Goal: Information Seeking & Learning: Check status

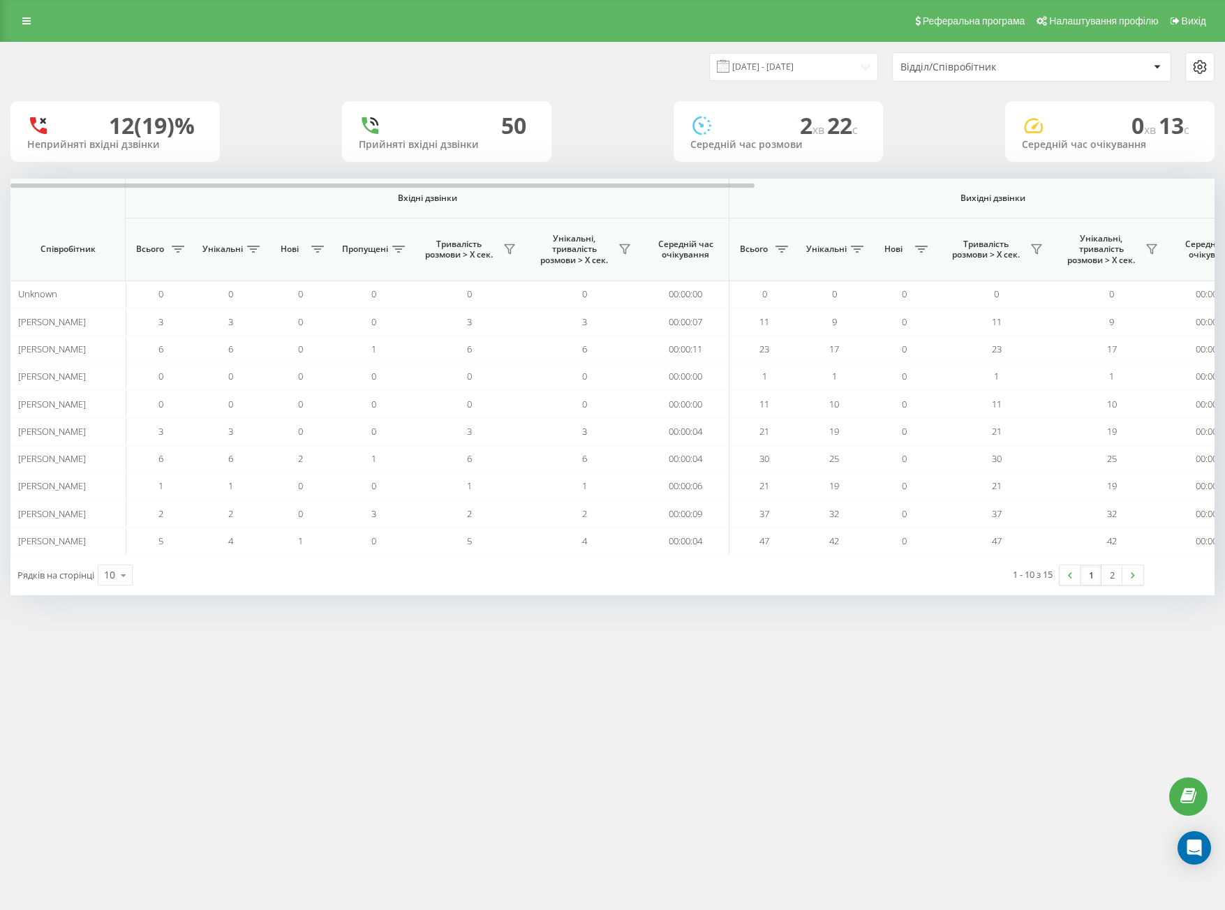
click at [911, 59] on div "Відділ/Співробітник" at bounding box center [1032, 67] width 278 height 28
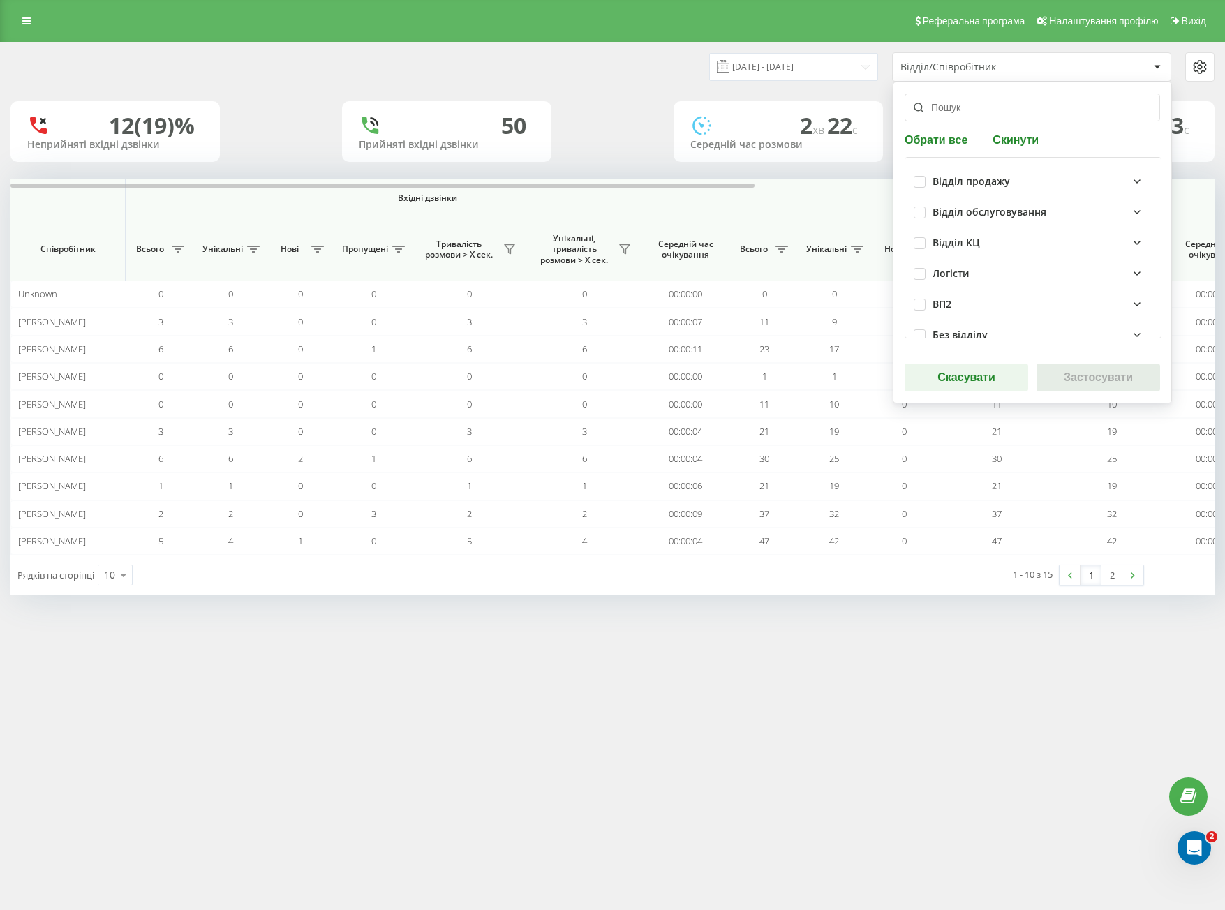
click at [916, 188] on div "Відділ продажу" at bounding box center [1033, 181] width 239 height 31
click at [923, 176] on label at bounding box center [920, 176] width 12 height 0
checkbox input "true"
click at [913, 213] on div "Відділ продажу Відділ обслуговування Відділ КЦ Логісти ВП2 Без відділу" at bounding box center [1033, 248] width 257 height 182
click at [921, 207] on label at bounding box center [920, 207] width 12 height 0
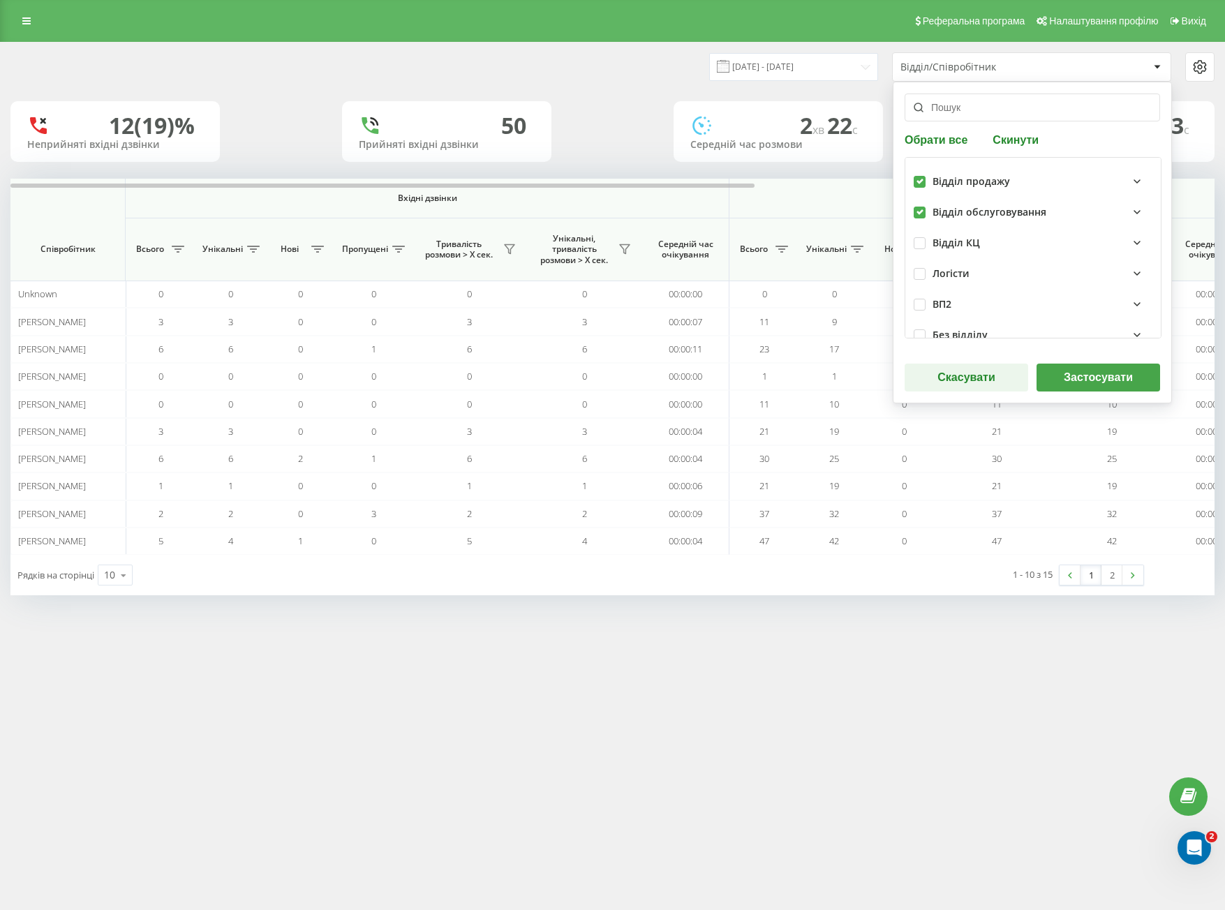
checkbox input "true"
click at [1090, 378] on button "Застосувати" at bounding box center [1099, 378] width 124 height 28
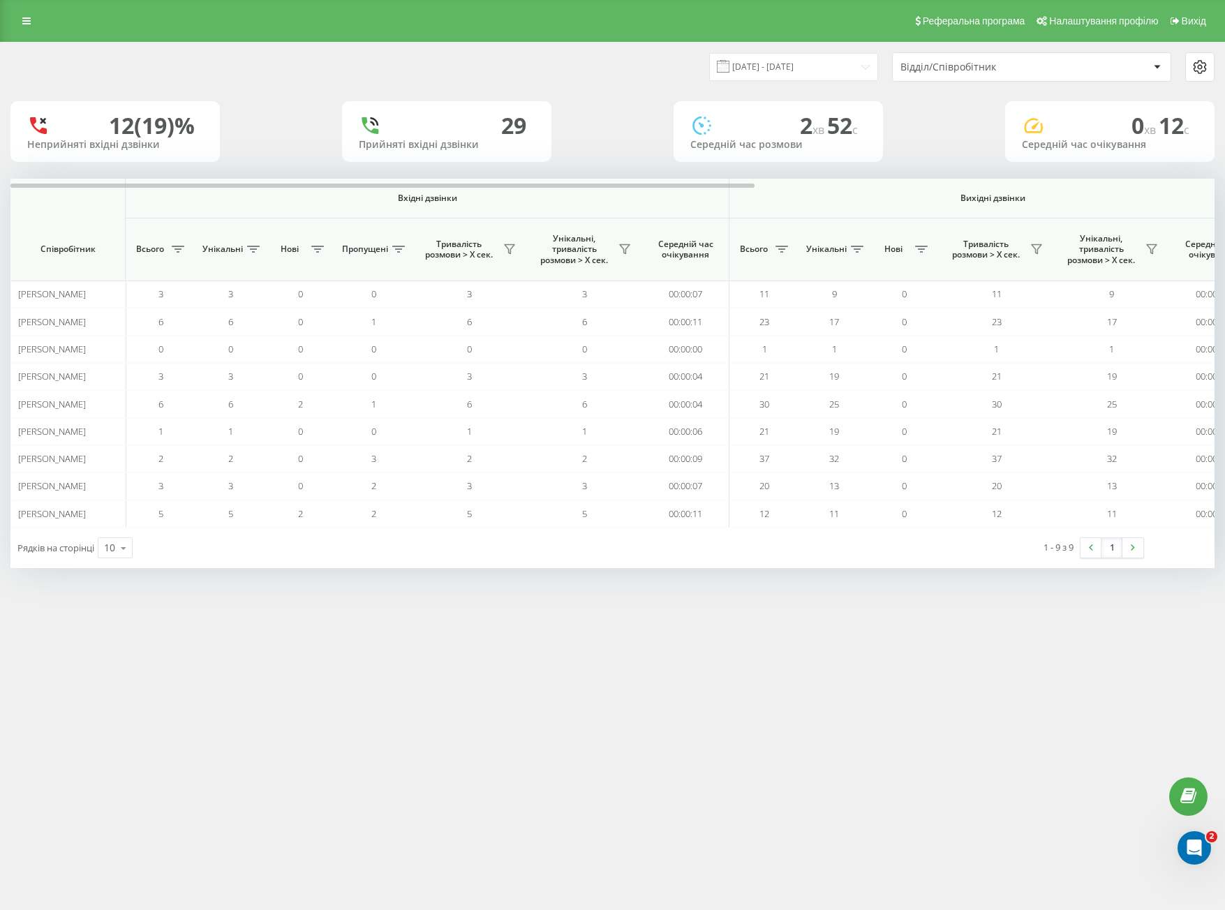
click at [839, 82] on div "[DATE] - [DATE] Відділ/Співробітник" at bounding box center [613, 67] width 1224 height 49
click at [792, 51] on div "[DATE] - [DATE] Відділ/Співробітник" at bounding box center [613, 67] width 1224 height 49
click at [795, 55] on input "[DATE] - [DATE]" at bounding box center [793, 66] width 169 height 27
click at [809, 61] on input "[DATE] - [DATE]" at bounding box center [793, 66] width 169 height 27
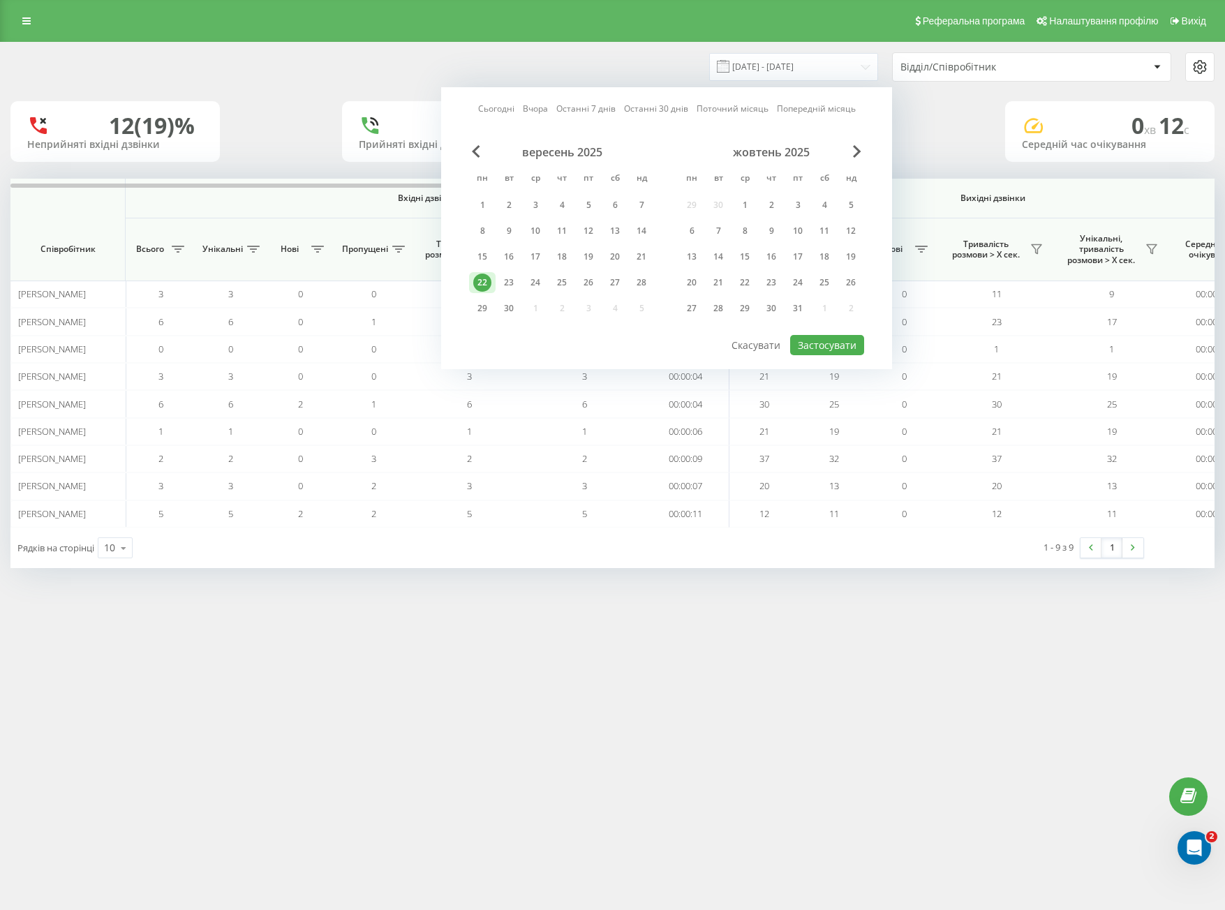
drag, startPoint x: 727, startPoint y: 50, endPoint x: 691, endPoint y: 54, distance: 35.8
click at [727, 50] on div "[DATE] - [DATE] Сьогодні Вчора Останні 7 днів Останні 30 днів Поточний місяць П…" at bounding box center [613, 67] width 1224 height 49
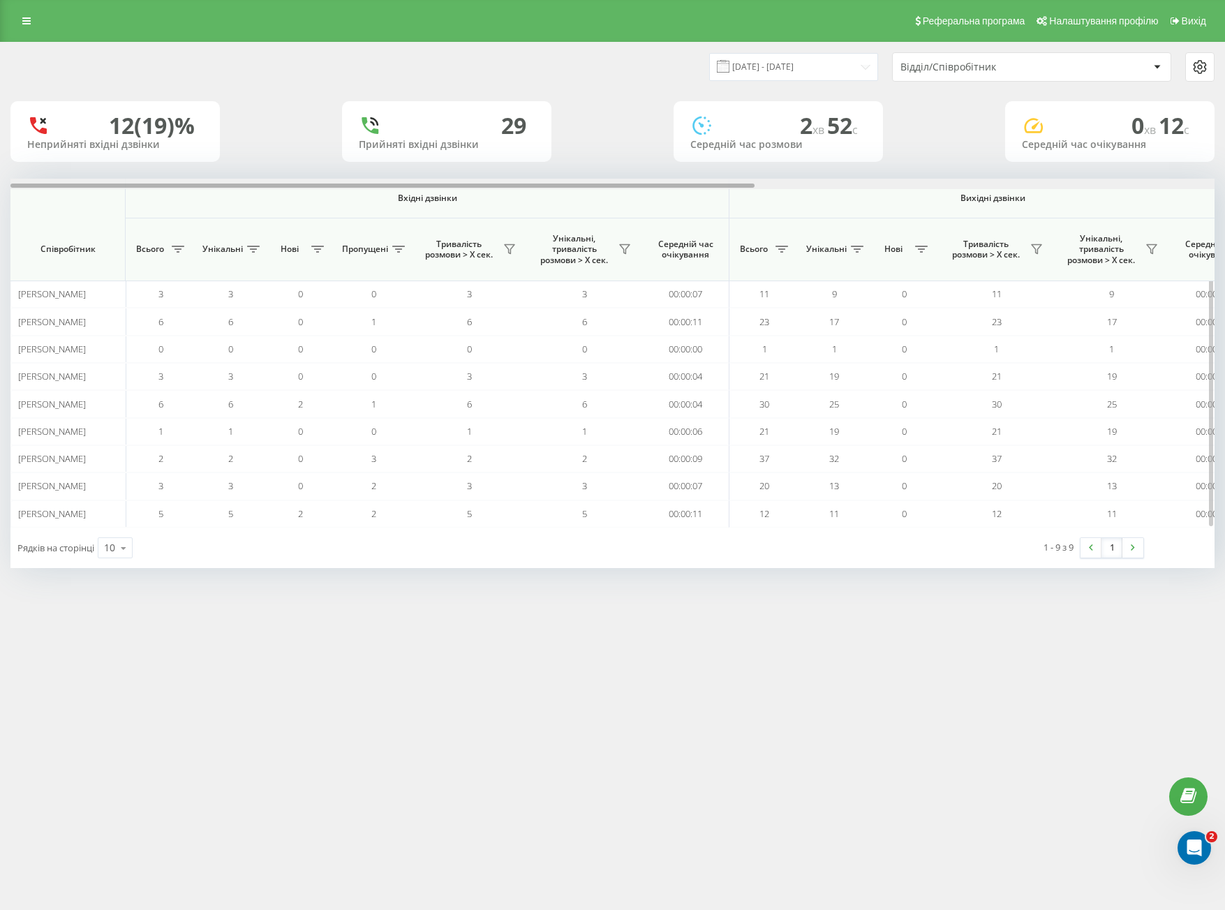
click at [674, 187] on div "Вхідні дзвінки Вихідні дзвінки Всі дзвінки Співробітник Всього Унікальні Нові П…" at bounding box center [612, 353] width 1204 height 349
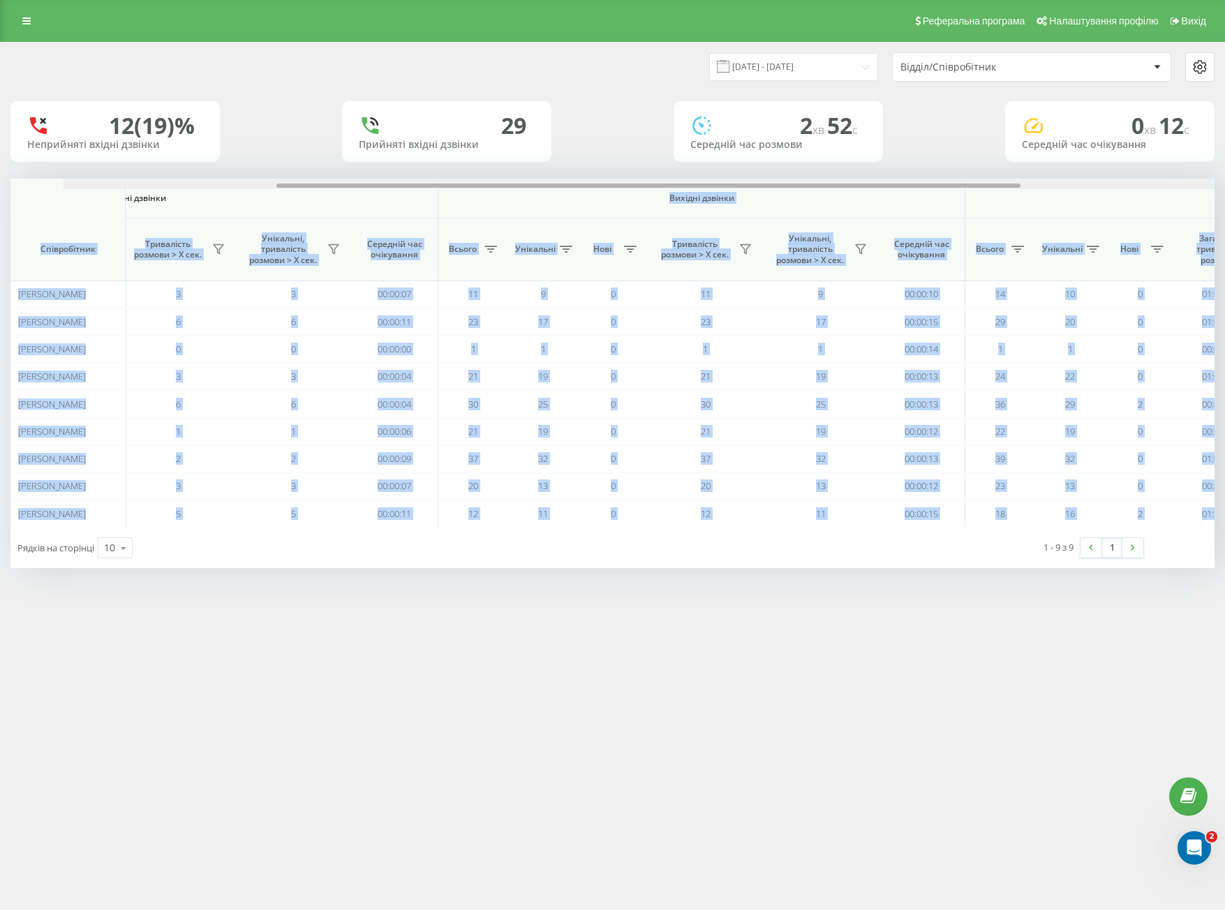
scroll to position [0, 744]
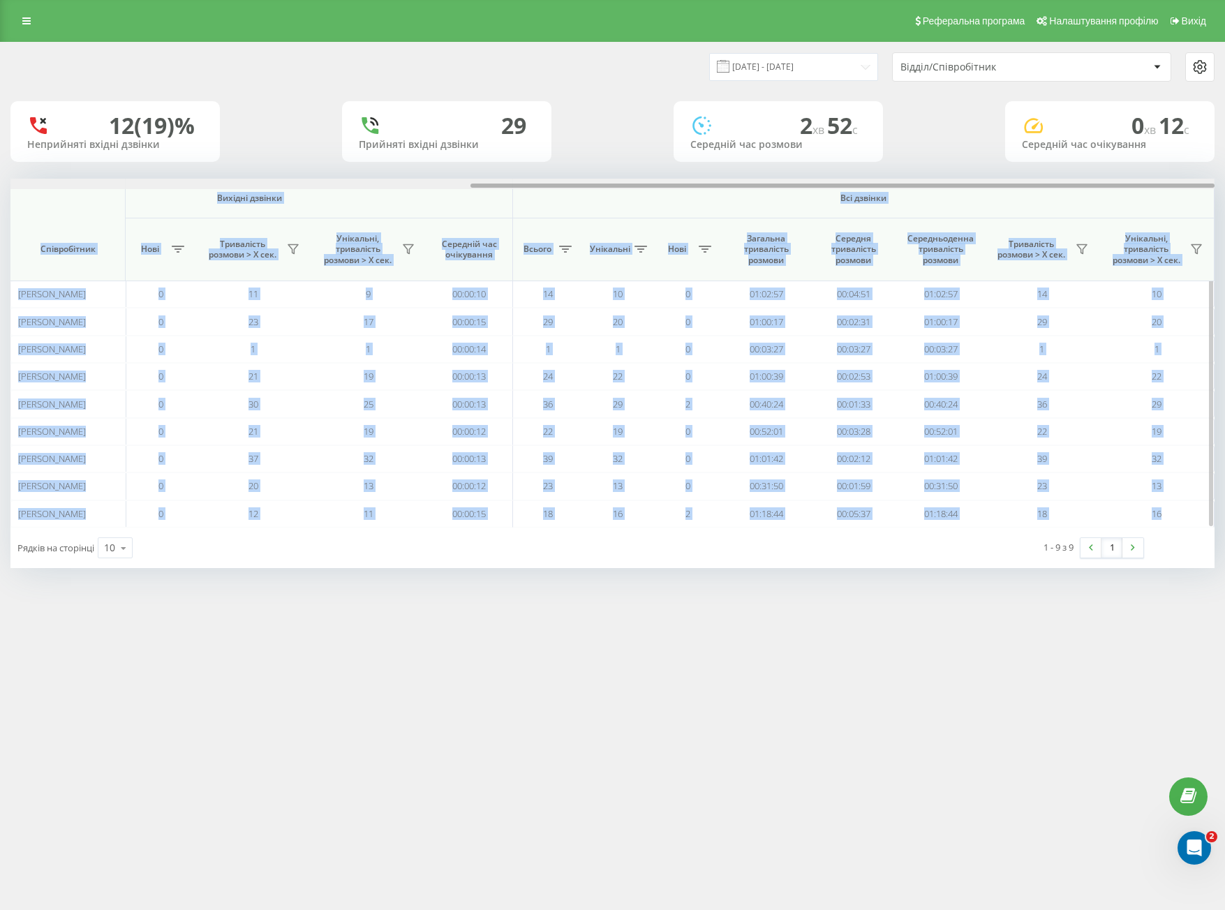
drag, startPoint x: 674, startPoint y: 187, endPoint x: 1178, endPoint y: 200, distance: 504.3
click at [1178, 200] on div "Вхідні дзвінки Вихідні дзвінки Всі дзвінки Співробітник Всього Унікальні Нові П…" at bounding box center [612, 353] width 1204 height 349
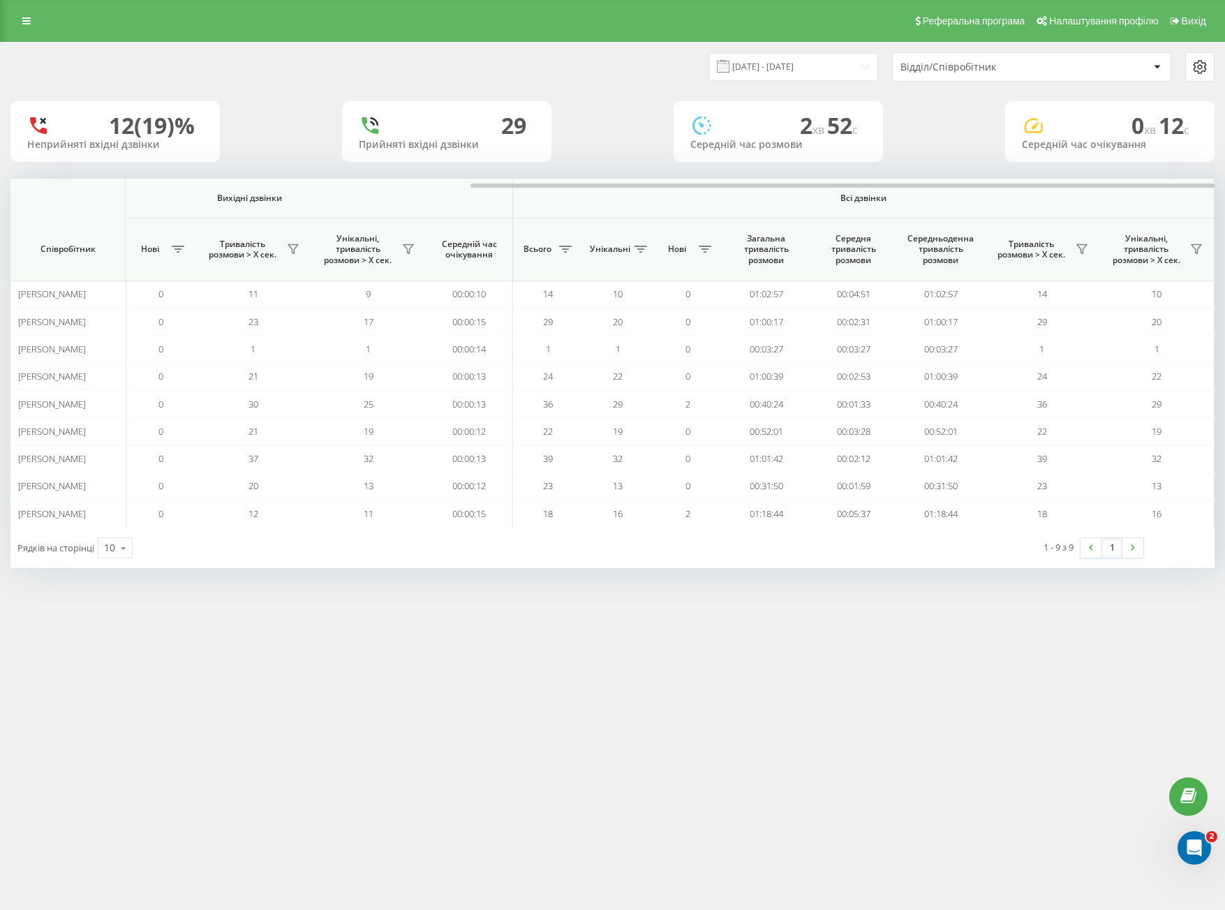
click at [615, 155] on div "12 (19)% Неприйняті вхідні дзвінки 29 Прийняті вхідні дзвінки 2 хв 52 c Середні…" at bounding box center [612, 131] width 1204 height 61
click at [29, 21] on icon at bounding box center [26, 21] width 8 height 10
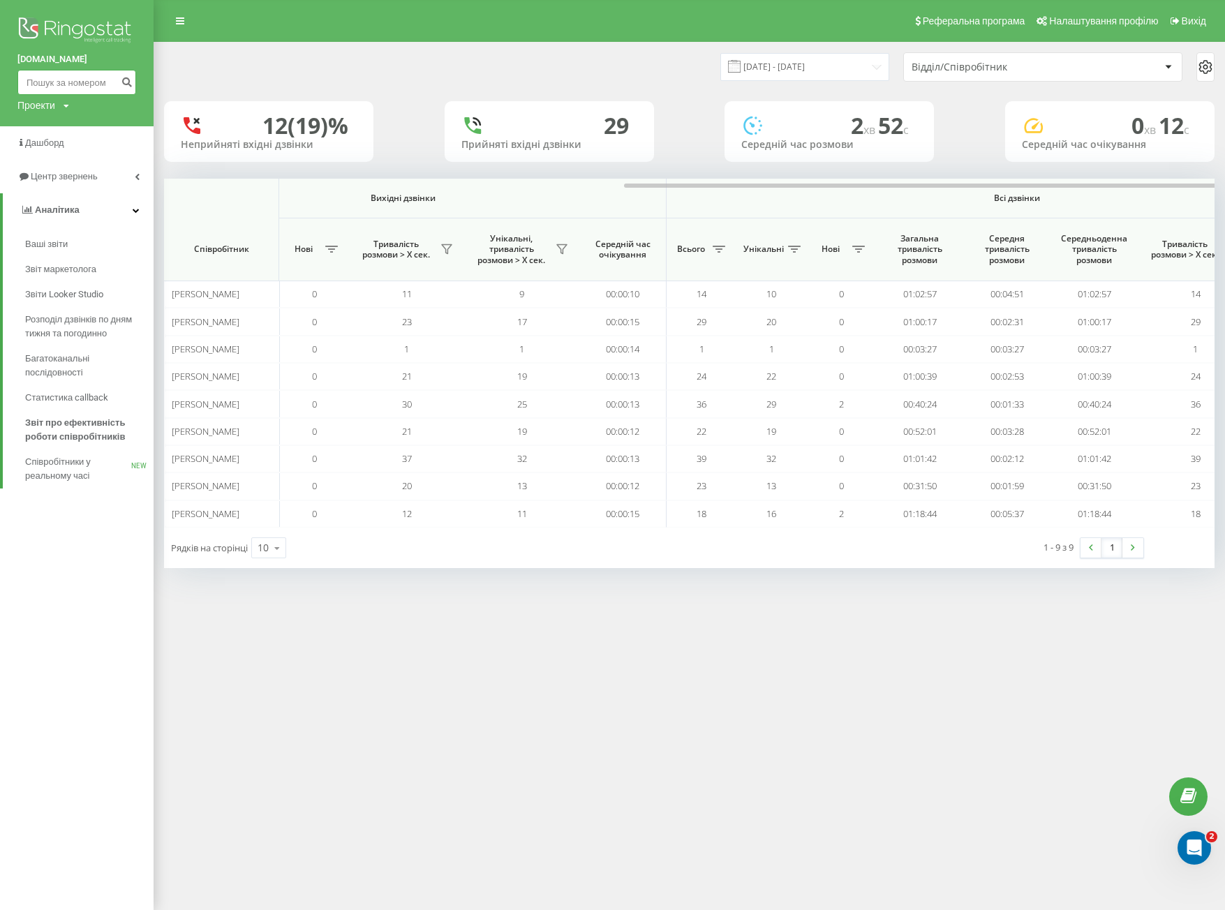
click at [55, 75] on input at bounding box center [76, 82] width 119 height 25
paste input "380732587857"
type input "380732587857"
click at [124, 84] on icon "submit" at bounding box center [127, 80] width 12 height 8
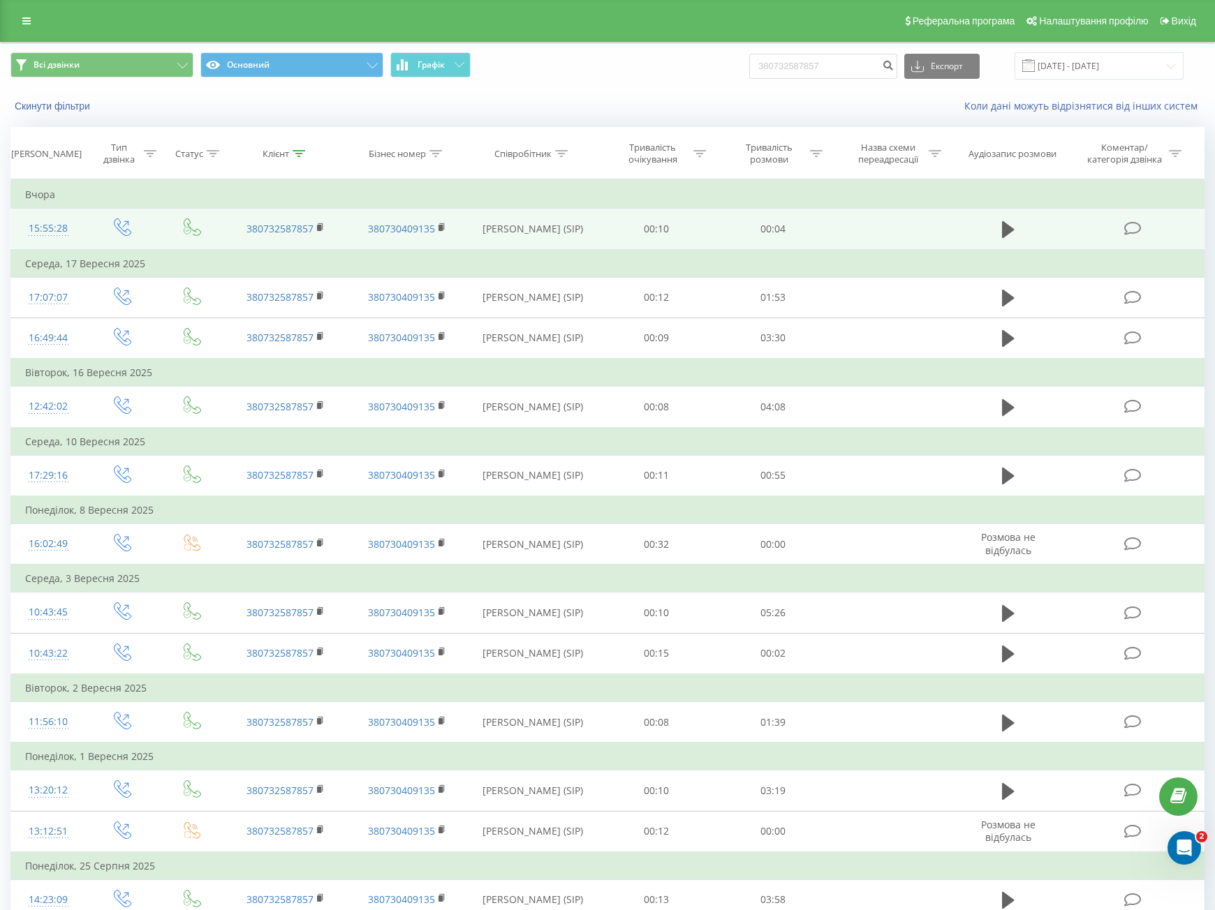
click at [966, 236] on td at bounding box center [1008, 229] width 112 height 41
click at [1003, 240] on button at bounding box center [1008, 229] width 21 height 21
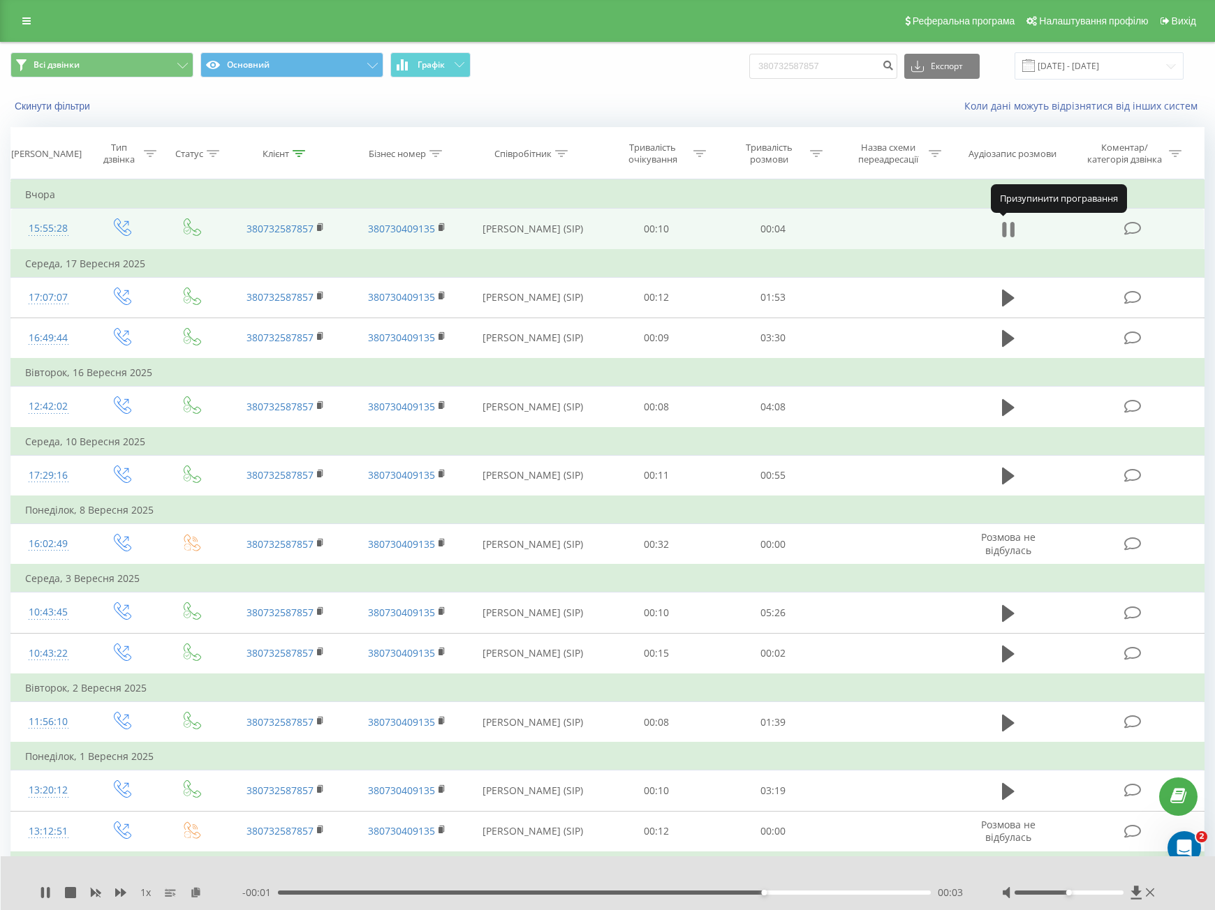
click at [1007, 230] on icon at bounding box center [1008, 230] width 13 height 20
